Goal: Find contact information: Obtain details needed to contact an individual or organization

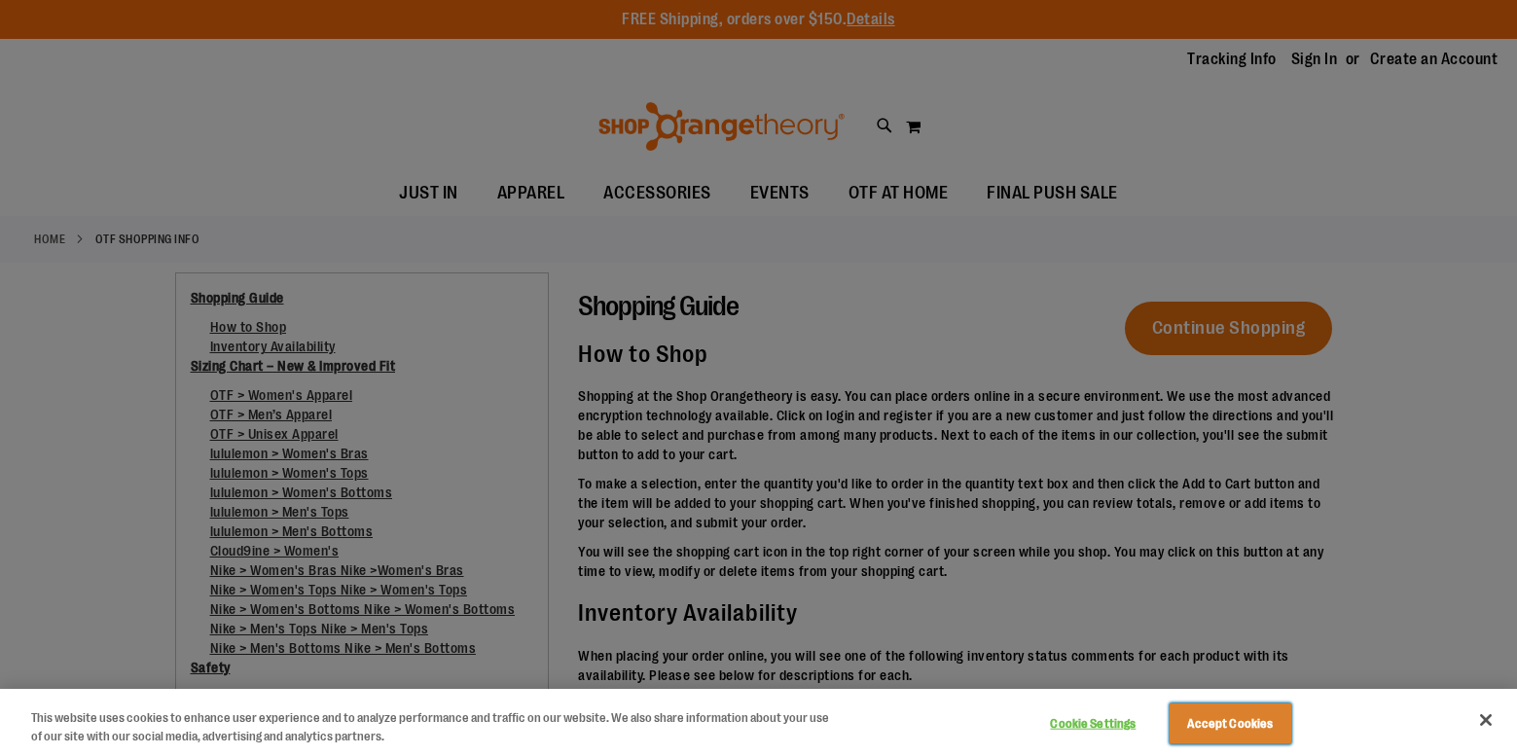
click at [1231, 712] on button "Accept Cookies" at bounding box center [1230, 723] width 122 height 41
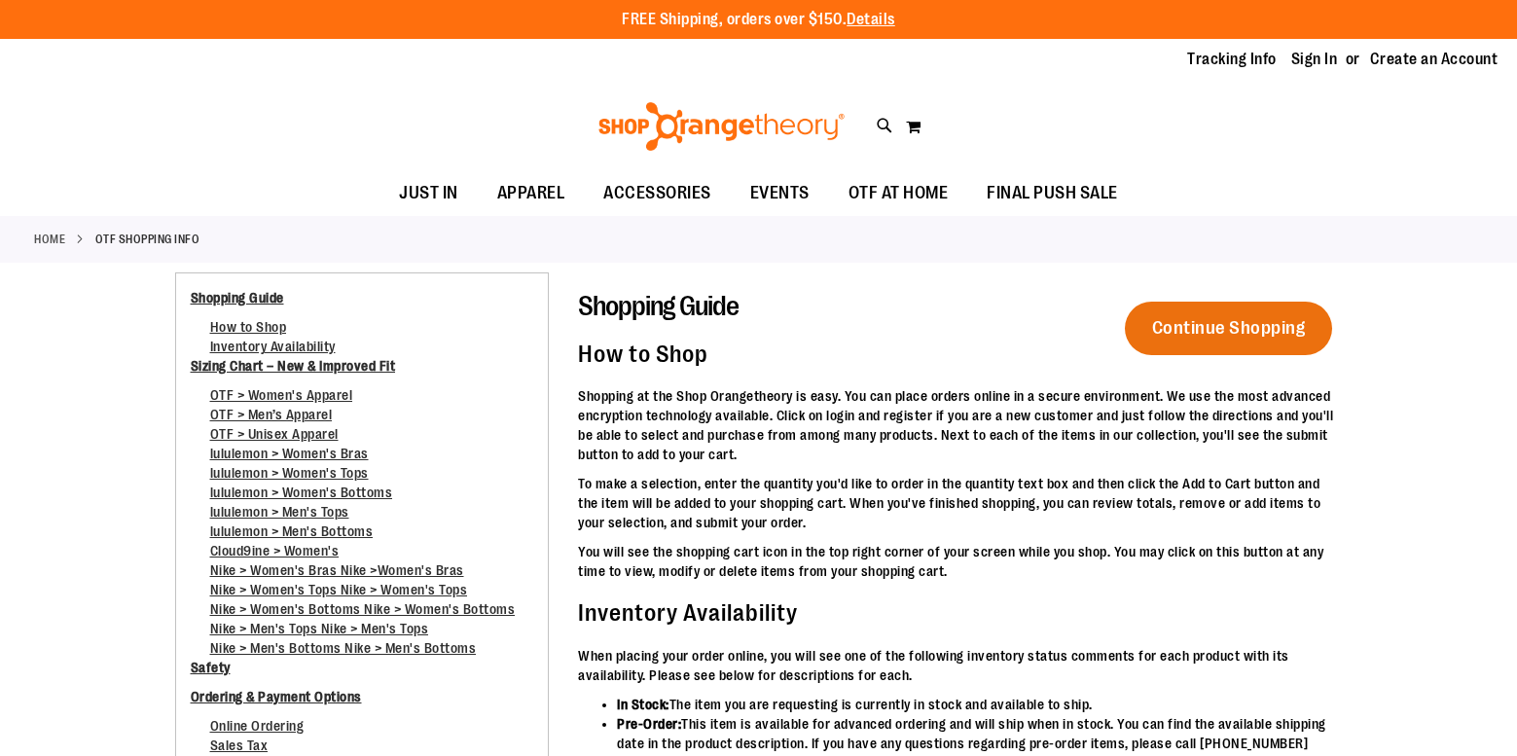
click at [54, 234] on link "Home" at bounding box center [49, 240] width 31 height 18
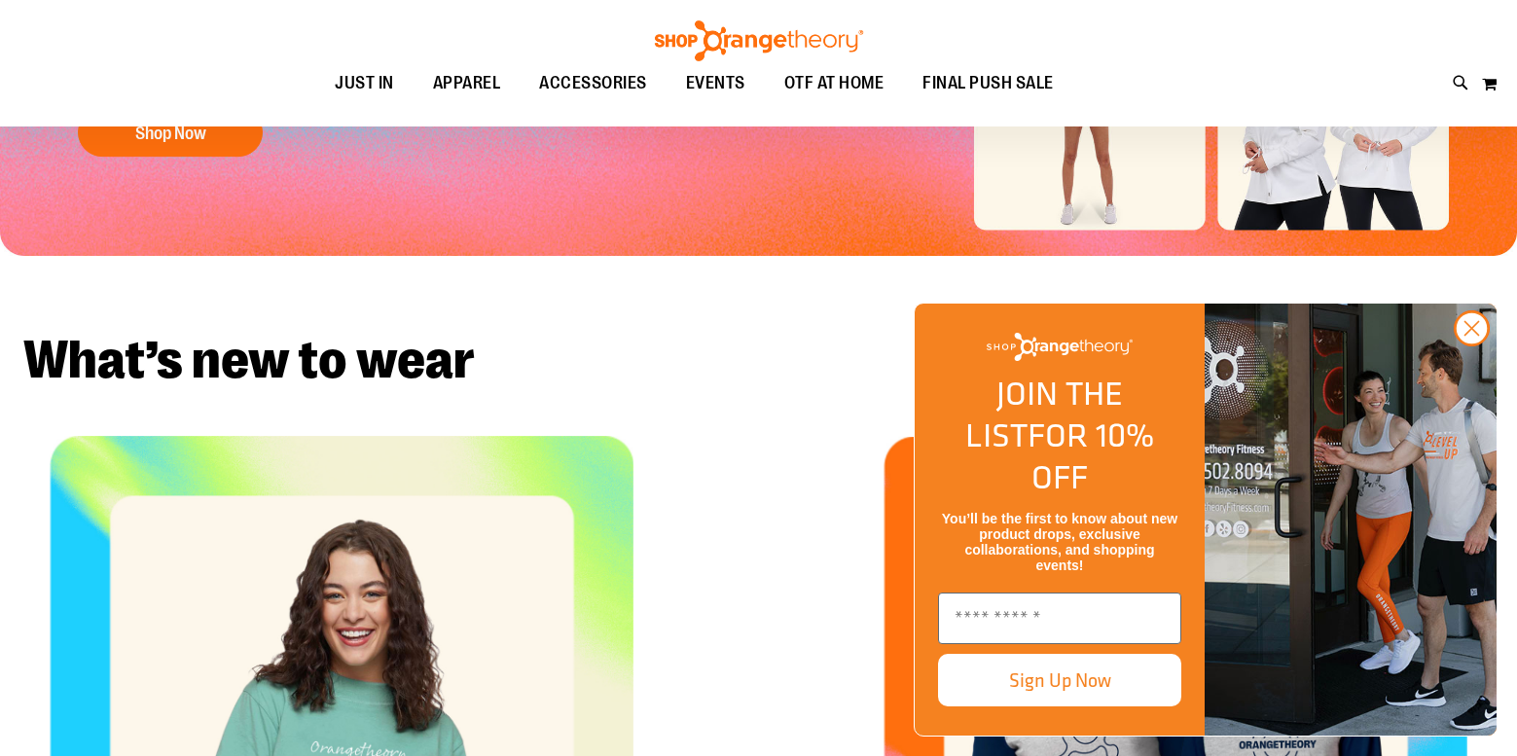
scroll to position [837, 0]
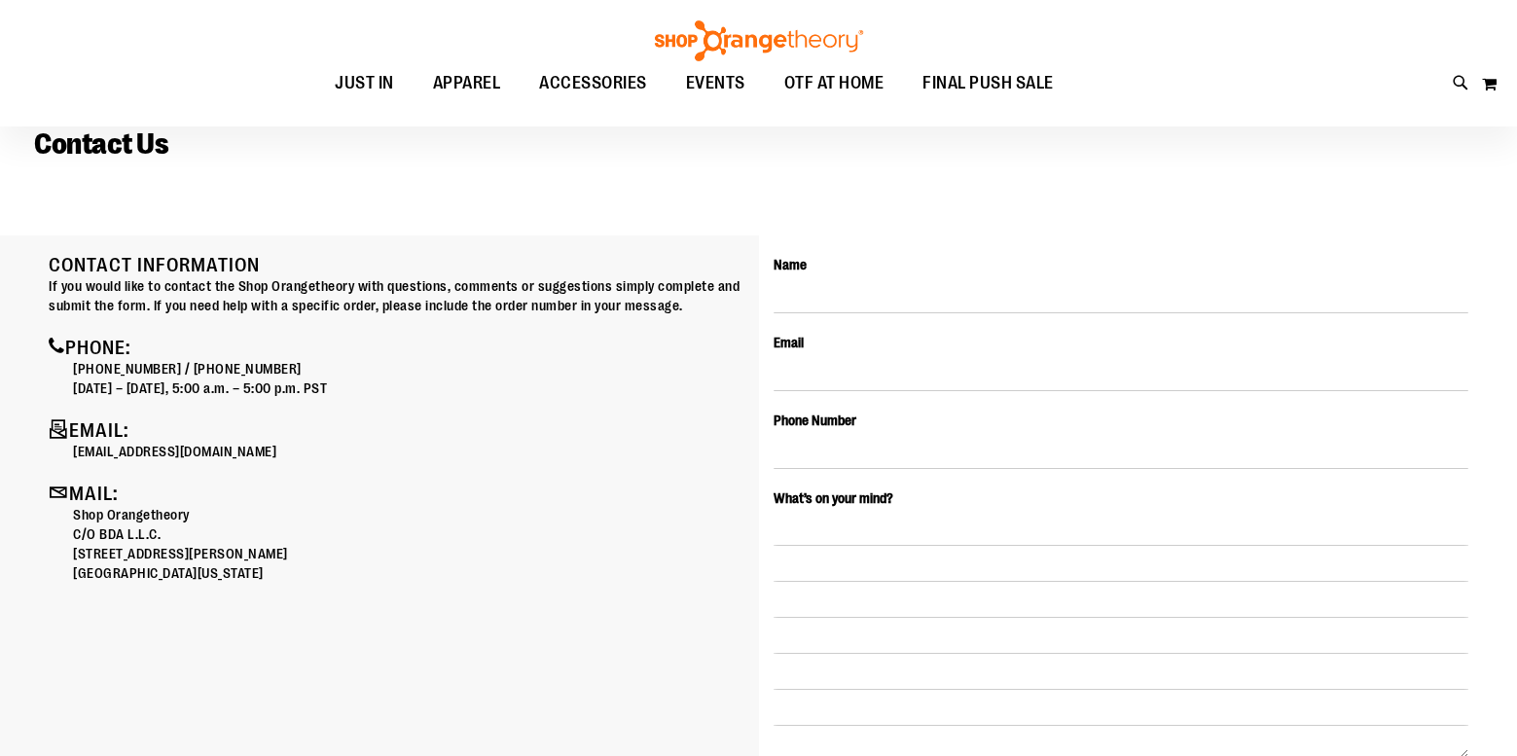
scroll to position [100, 0]
click at [202, 448] on p "[EMAIL_ADDRESS][DOMAIN_NAME]" at bounding box center [408, 449] width 671 height 19
copy div "[EMAIL_ADDRESS][DOMAIN_NAME]"
